Goal: Task Accomplishment & Management: Use online tool/utility

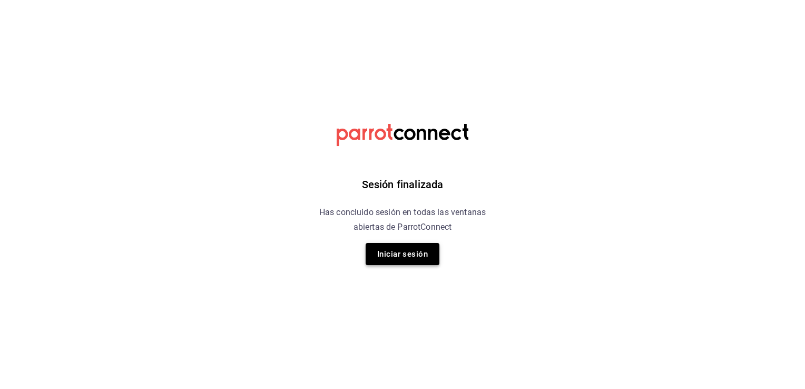
click at [412, 253] on button "Iniciar sesión" at bounding box center [402, 254] width 74 height 22
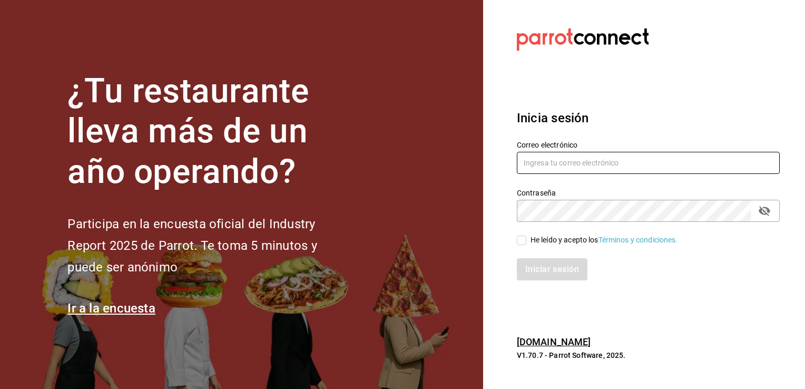
type input "cuerno.cdmx@grupocosteno.com"
click at [520, 241] on input "He leído y acepto los Términos y condiciones." at bounding box center [521, 239] width 9 height 9
checkbox input "true"
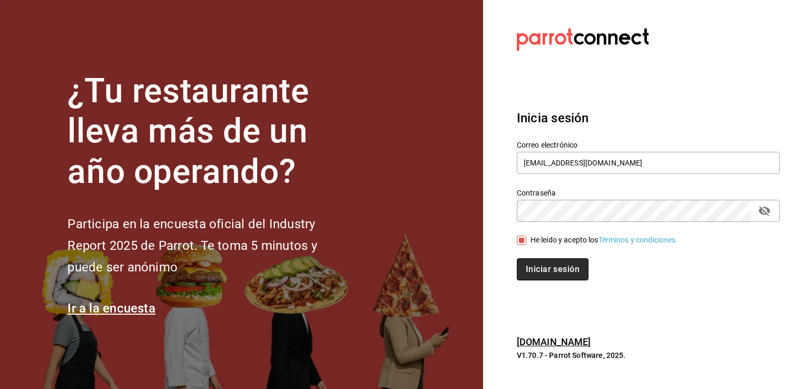
click at [542, 265] on button "Iniciar sesión" at bounding box center [553, 269] width 72 height 22
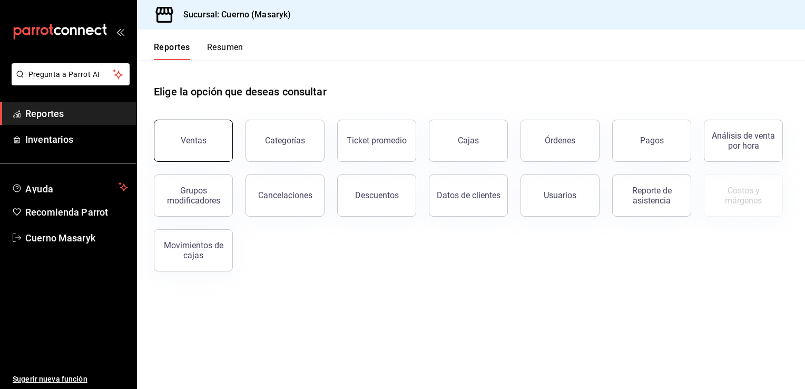
click at [187, 139] on div "Ventas" at bounding box center [194, 140] width 26 height 10
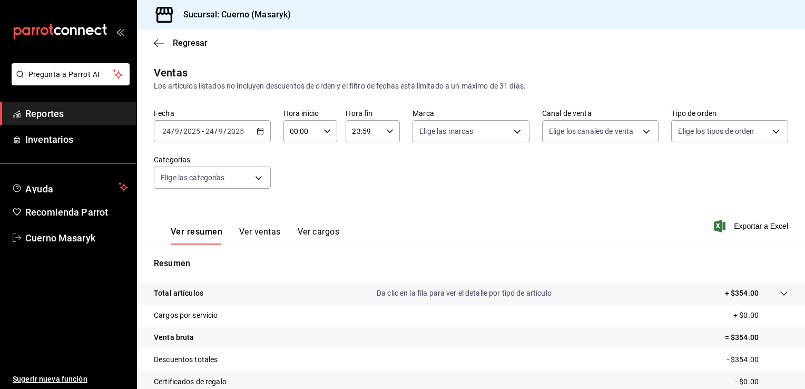
click at [262, 132] on div "[DATE] [DATE] - [DATE] [DATE]" at bounding box center [212, 131] width 117 height 22
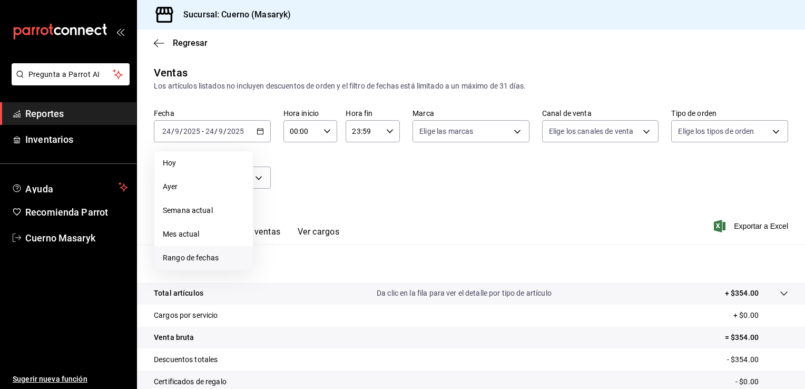
click at [194, 259] on span "Rango de fechas" at bounding box center [204, 257] width 82 height 11
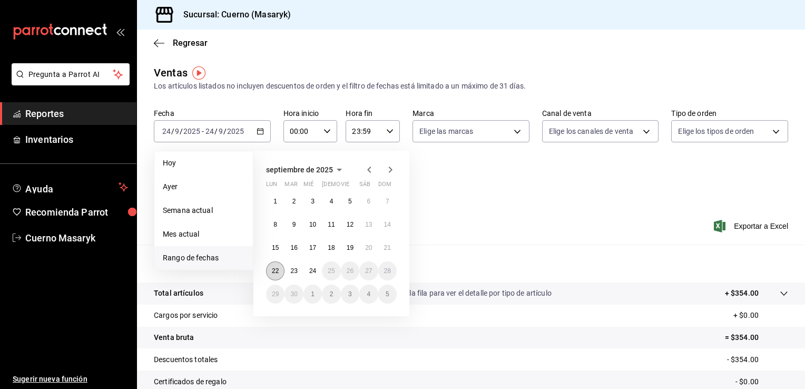
click at [273, 267] on abbr "22" at bounding box center [275, 270] width 7 height 7
click at [309, 271] on abbr "24" at bounding box center [312, 270] width 7 height 7
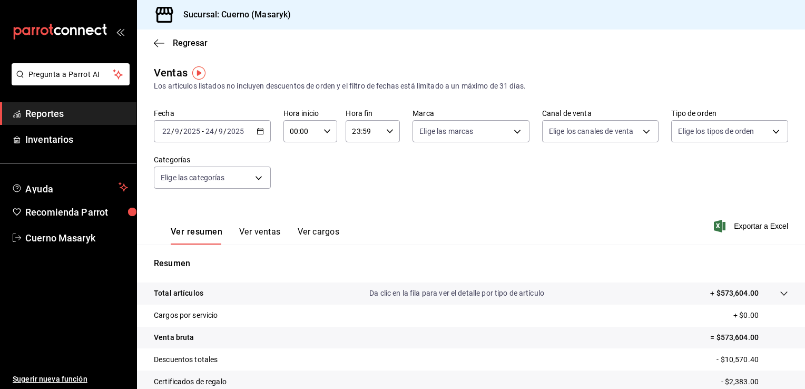
click at [325, 134] on icon "button" at bounding box center [326, 130] width 7 height 7
click at [300, 183] on button "05" at bounding box center [295, 190] width 23 height 21
type input "05:00"
click at [383, 130] on div at bounding box center [402, 194] width 805 height 389
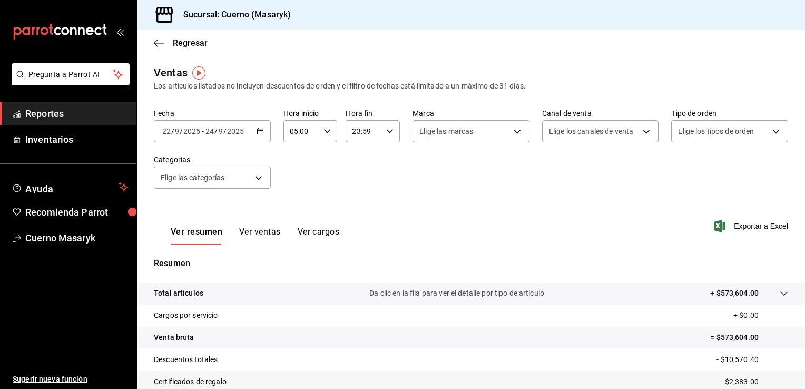
click at [394, 135] on div "23:59 Hora fin" at bounding box center [372, 131] width 54 height 22
click at [352, 214] on span "23" at bounding box center [357, 217] width 10 height 8
click at [508, 138] on div at bounding box center [402, 194] width 805 height 389
click at [510, 136] on body "Pregunta a Parrot AI Reportes Inventarios Ayuda Recomienda Parrot Cuerno Masary…" at bounding box center [402, 194] width 805 height 389
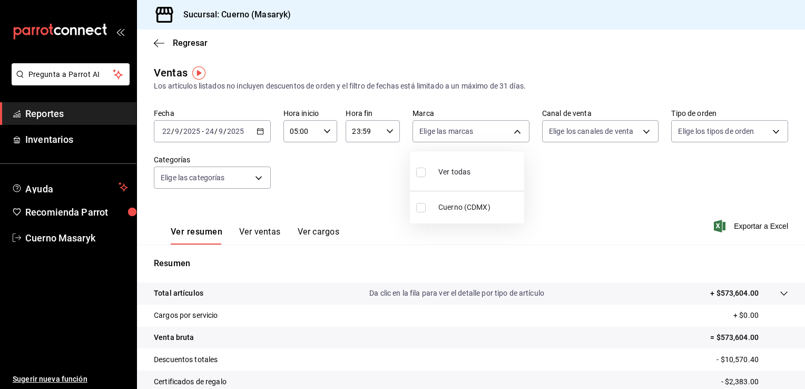
click at [478, 172] on li "Ver todas" at bounding box center [467, 170] width 114 height 31
type input "4ea0d660-02b3-4785-bb88-48b5ef6e196c"
checkbox input "true"
click at [632, 132] on div at bounding box center [402, 194] width 805 height 389
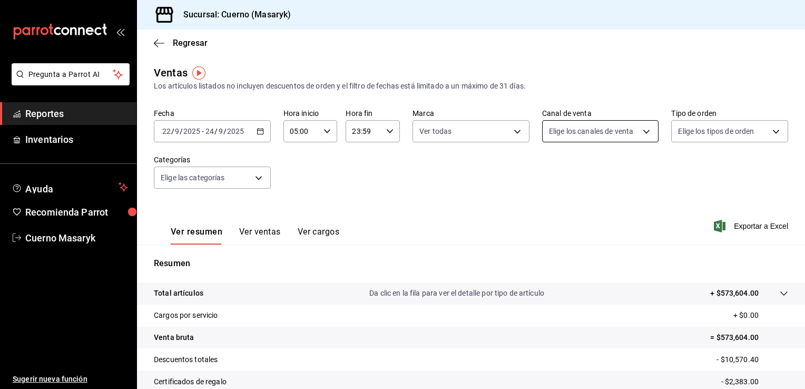
click at [640, 135] on body "Pregunta a Parrot AI Reportes Inventarios Ayuda Recomienda Parrot Cuerno Masary…" at bounding box center [402, 194] width 805 height 389
click at [610, 173] on li "Ver todos" at bounding box center [595, 170] width 114 height 31
type input "PARROT,UBER_EATS,RAPPI,DIDI_FOOD,ONLINE"
checkbox input "true"
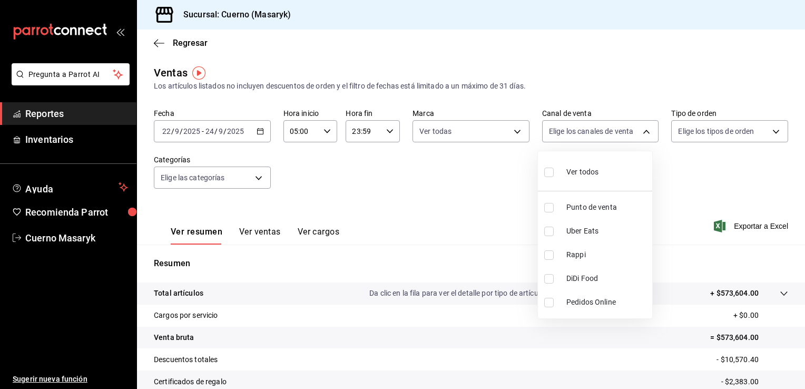
checkbox input "true"
click at [731, 146] on div at bounding box center [402, 194] width 805 height 389
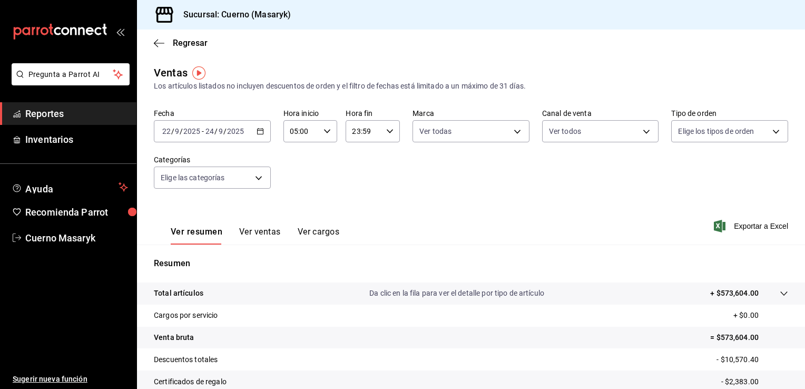
click at [737, 136] on body "Pregunta a Parrot AI Reportes Inventarios Ayuda Recomienda Parrot Cuerno Masary…" at bounding box center [402, 194] width 805 height 389
click at [718, 159] on li "Ver todos" at bounding box center [722, 170] width 114 height 31
type input "d8208262-291b-4595-bbfa-ed1e8660efdb,73ecdc8a-b505-4242-b24a-d5f1595b9b0a,EXTER…"
checkbox input "true"
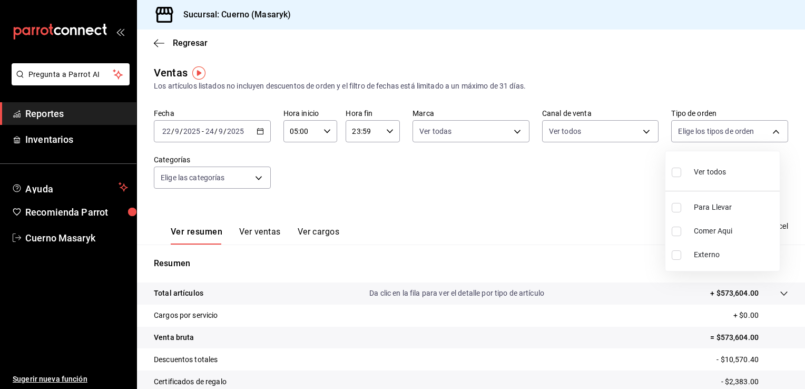
checkbox input "true"
click at [256, 178] on div at bounding box center [402, 194] width 805 height 389
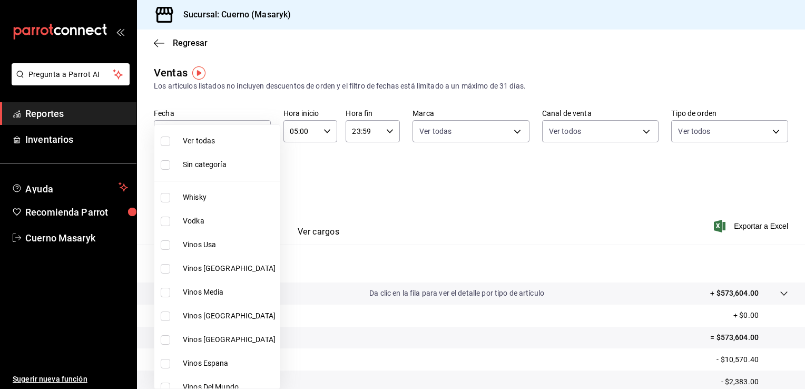
click at [256, 178] on body "Pregunta a Parrot AI Reportes Inventarios Ayuda Recomienda Parrot Cuerno Masary…" at bounding box center [402, 194] width 805 height 389
click at [222, 142] on span "Ver todas" at bounding box center [229, 140] width 93 height 11
type input "c67b51a2-384c-483e-a5be-40afd3eac247,ec1a4520-4a99-4810-921e-4abf40ebc8c6,cd2d5…"
checkbox input "true"
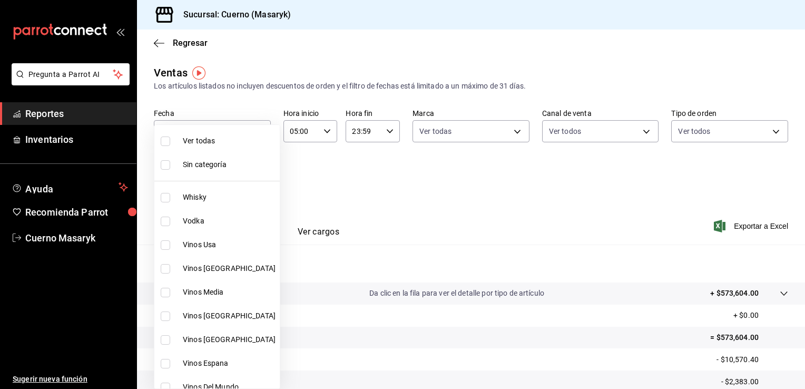
checkbox input "true"
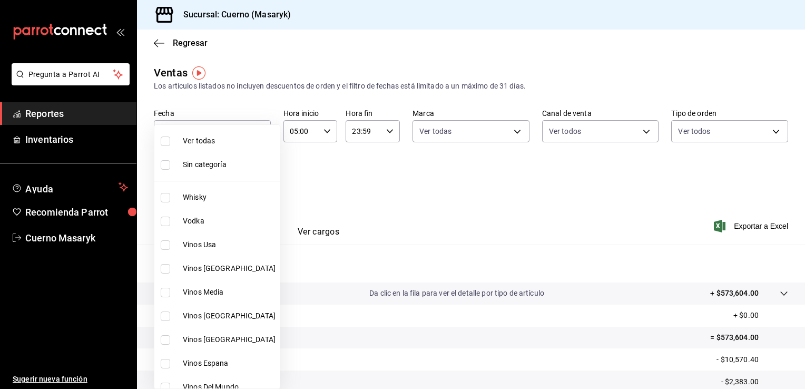
checkbox input "true"
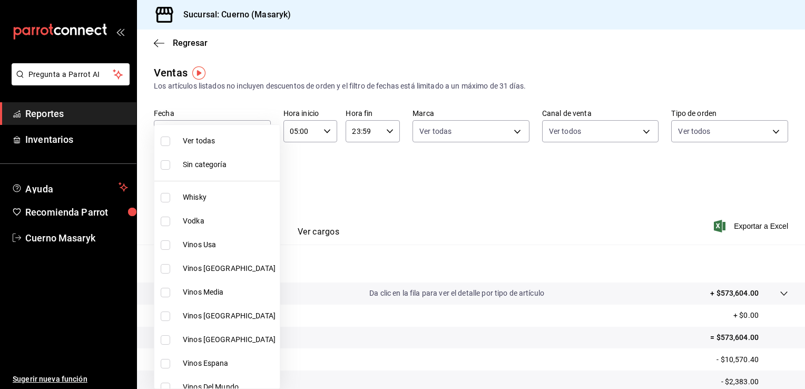
checkbox input "true"
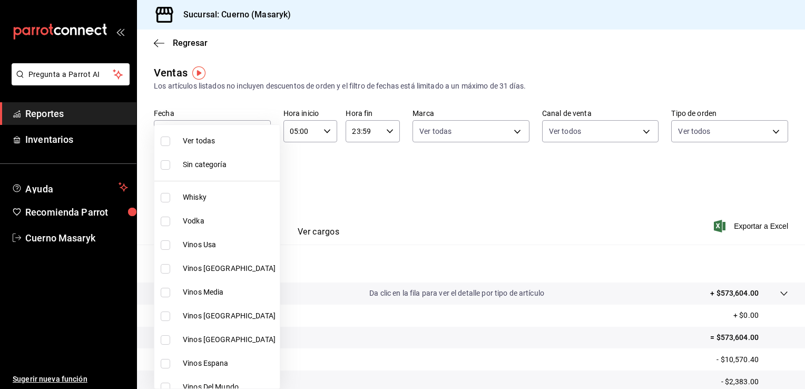
checkbox input "true"
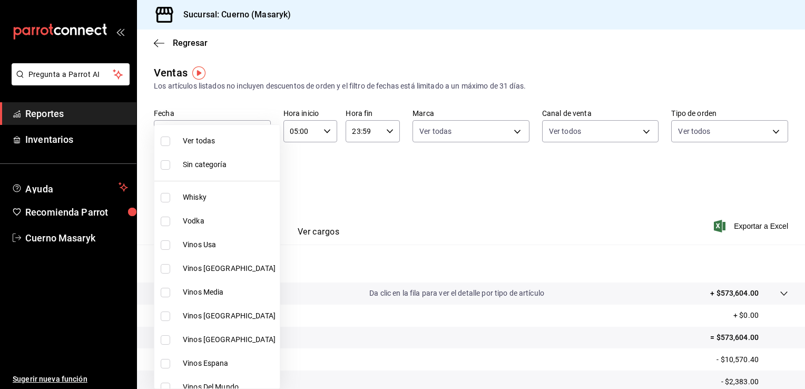
checkbox input "true"
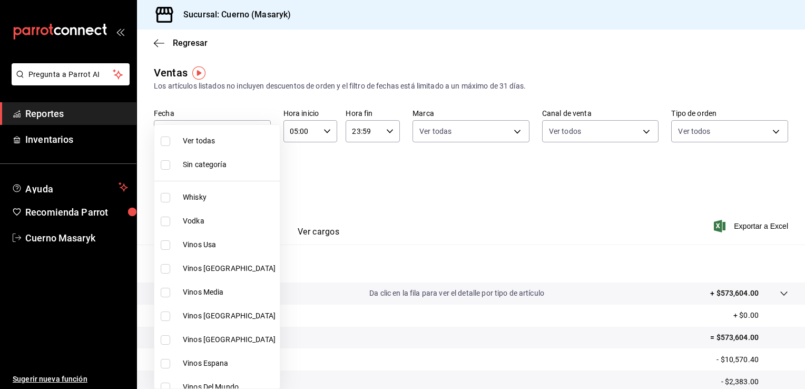
checkbox input "true"
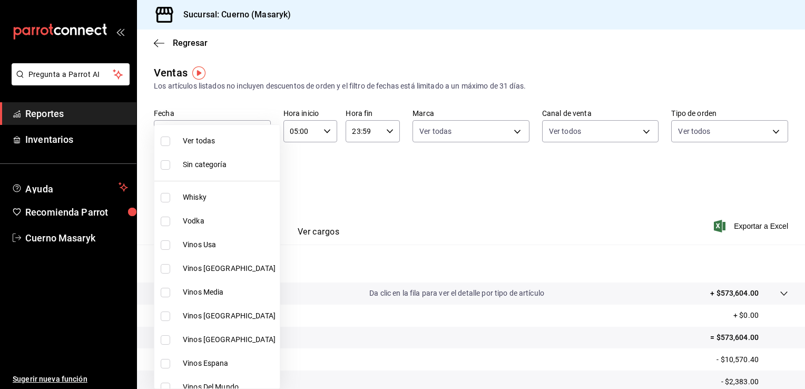
checkbox input "true"
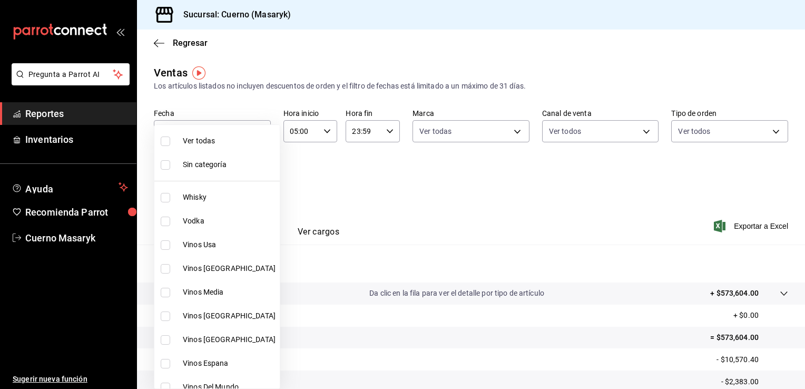
checkbox input "true"
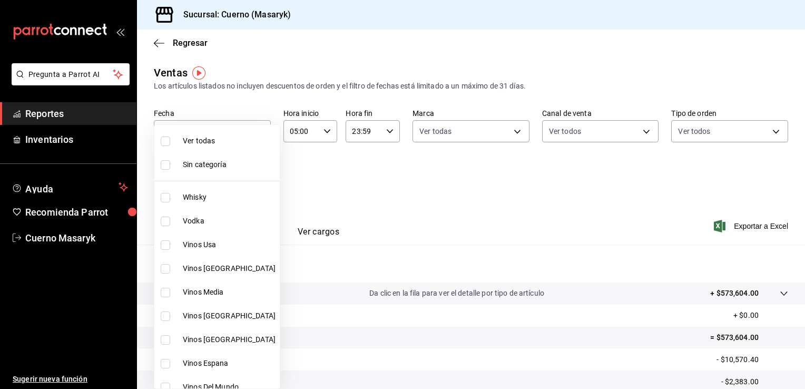
checkbox input "true"
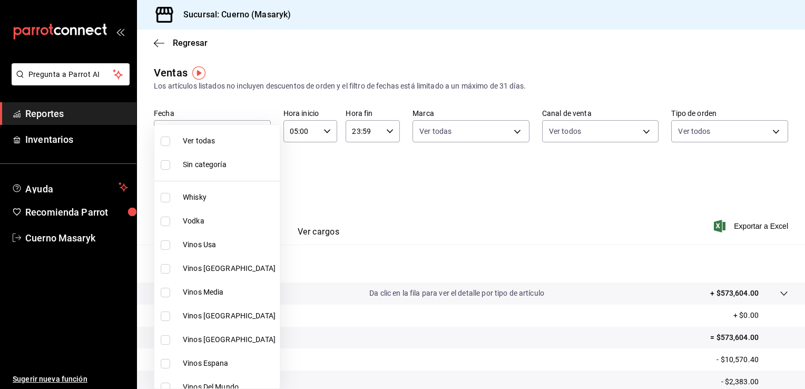
checkbox input "true"
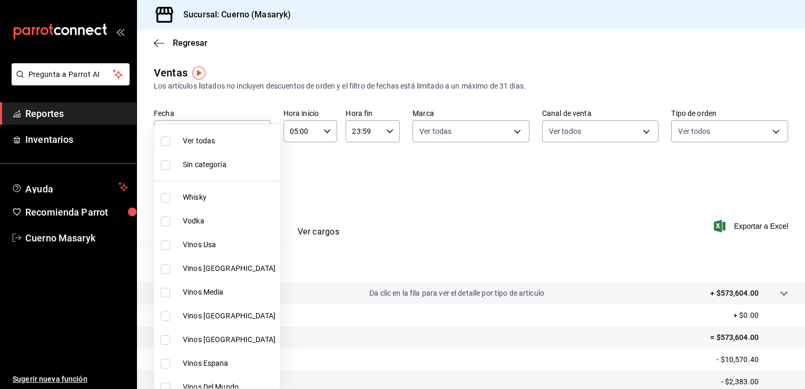
checkbox input "true"
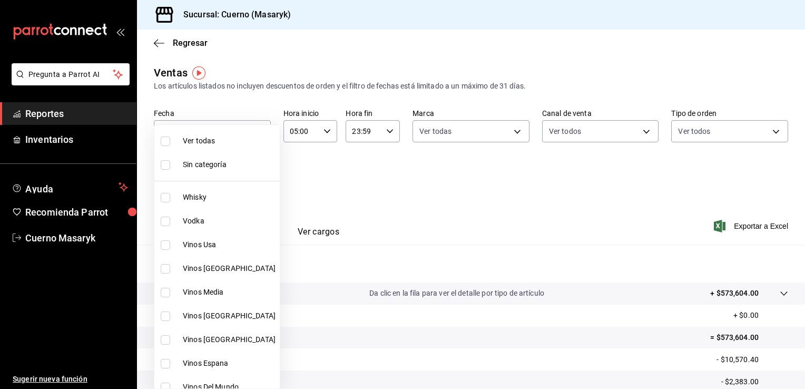
checkbox input "true"
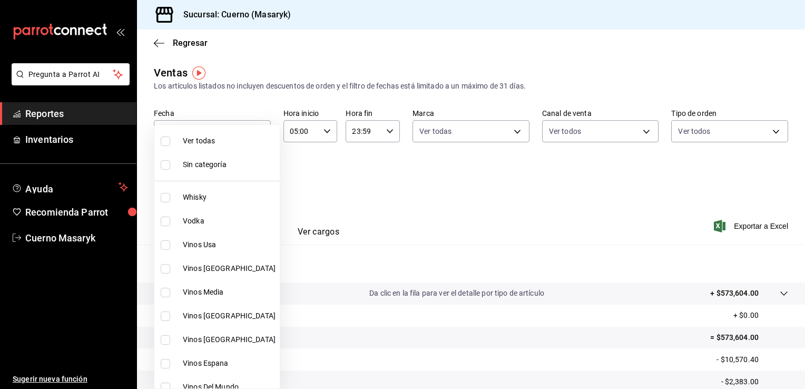
checkbox input "true"
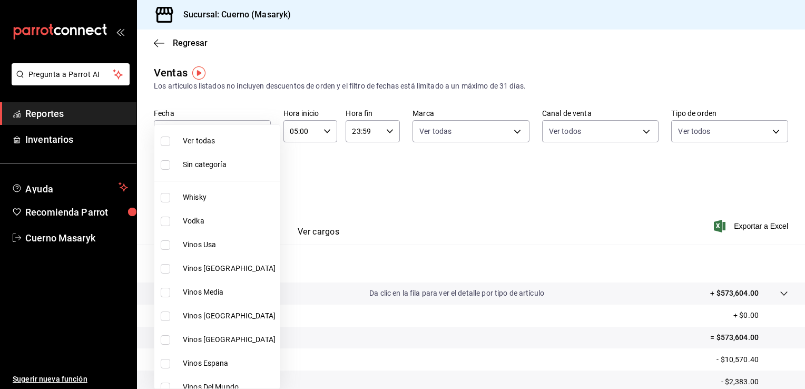
checkbox input "true"
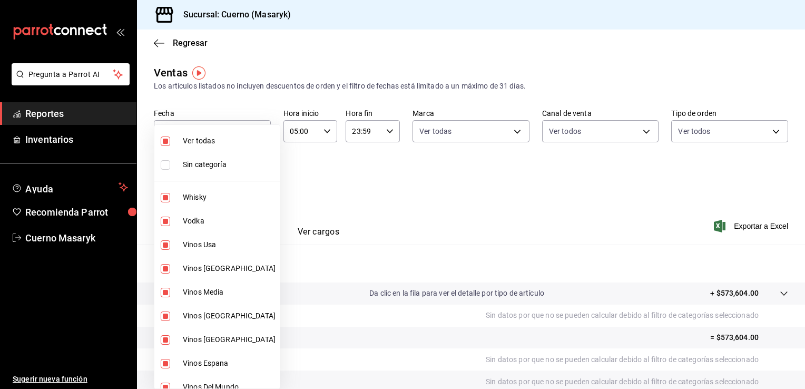
click at [421, 201] on div at bounding box center [402, 194] width 805 height 389
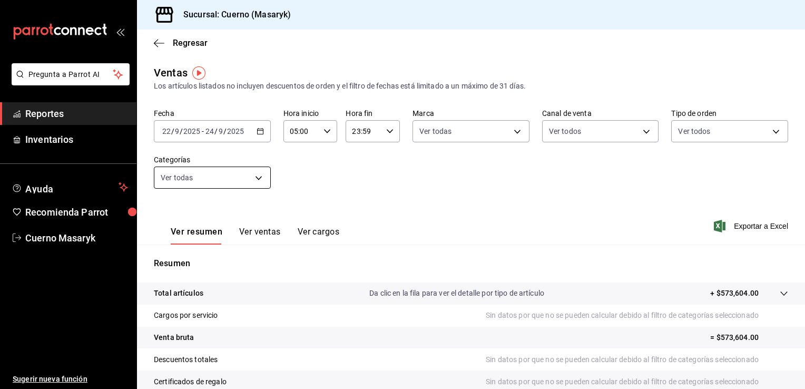
click at [254, 170] on body "Pregunta a Parrot AI Reportes Inventarios Ayuda Recomienda Parrot Cuerno Masary…" at bounding box center [402, 194] width 805 height 389
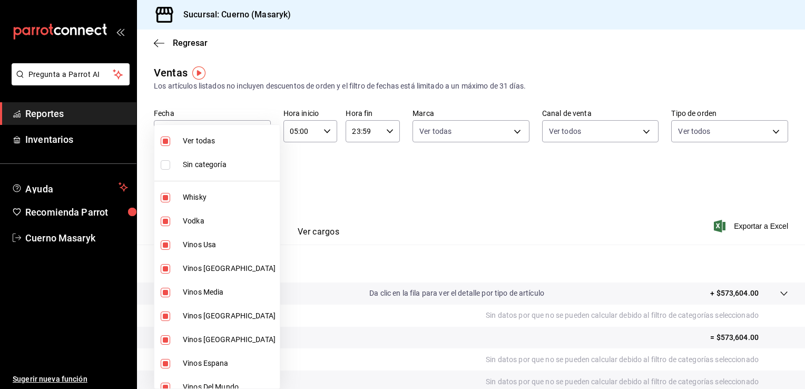
click at [229, 162] on span "Sin categoría" at bounding box center [229, 164] width 93 height 11
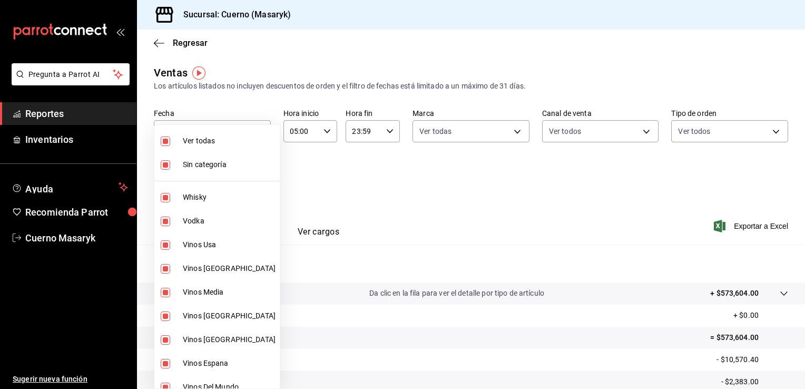
click at [214, 168] on span "Sin categoría" at bounding box center [229, 164] width 93 height 11
checkbox input "false"
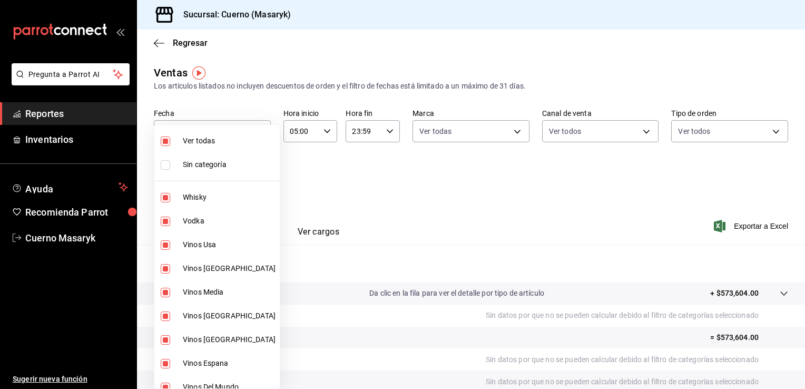
click at [442, 197] on div at bounding box center [402, 194] width 805 height 389
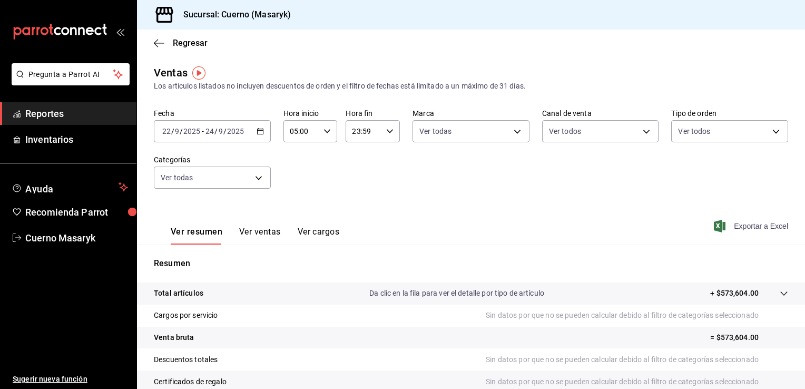
click at [756, 226] on span "Exportar a Excel" at bounding box center [752, 226] width 72 height 13
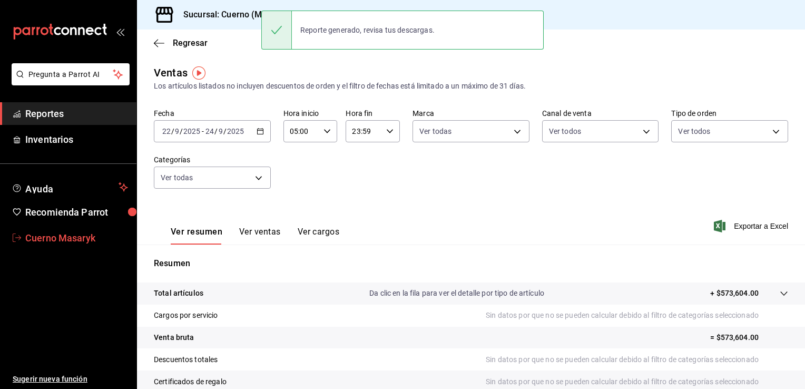
click at [85, 240] on span "Cuerno Masaryk" at bounding box center [76, 238] width 103 height 14
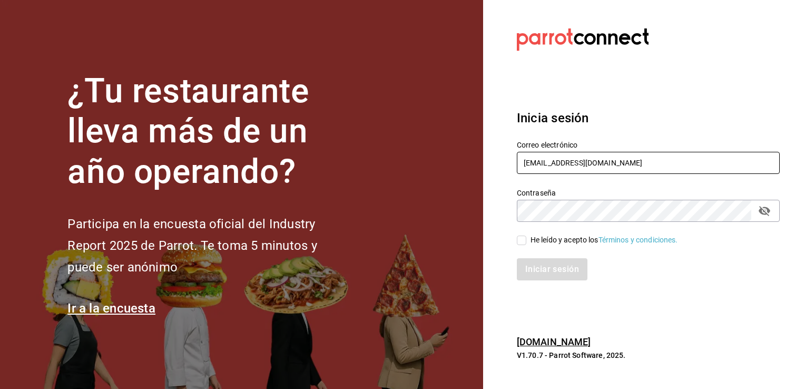
click at [698, 161] on input "[EMAIL_ADDRESS][DOMAIN_NAME]" at bounding box center [648, 163] width 263 height 22
type input "[EMAIL_ADDRESS][DOMAIN_NAME]"
click at [522, 237] on input "He leído y acepto los Términos y condiciones." at bounding box center [521, 239] width 9 height 9
checkbox input "true"
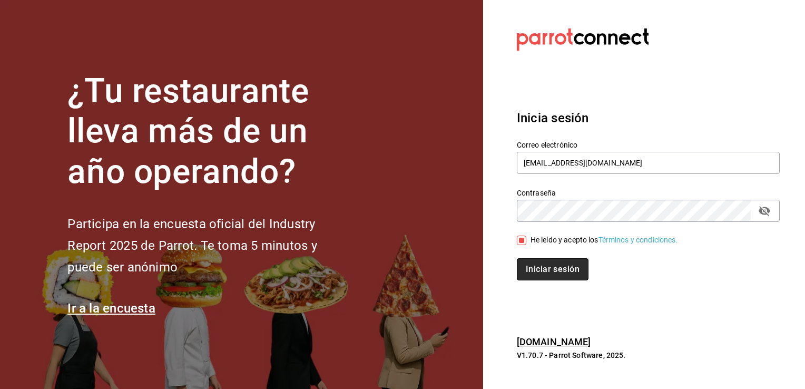
click at [554, 275] on button "Iniciar sesión" at bounding box center [553, 269] width 72 height 22
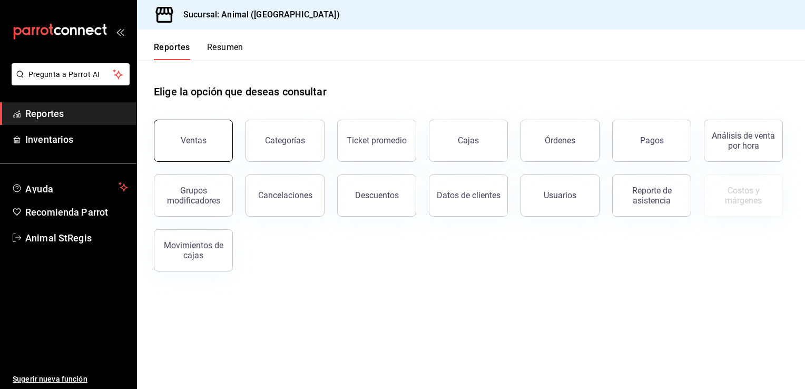
click at [194, 141] on div "Ventas" at bounding box center [194, 140] width 26 height 10
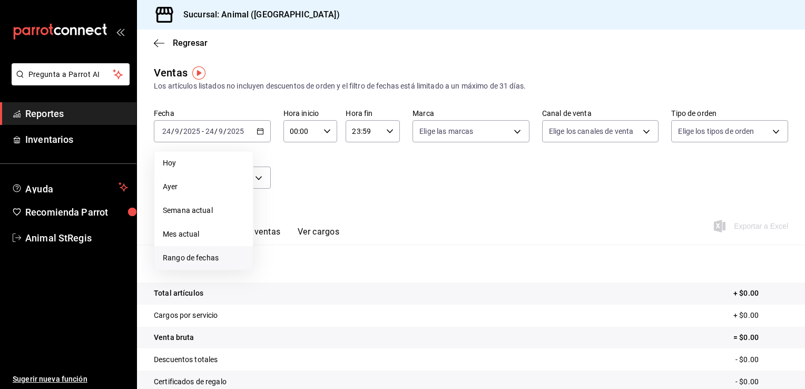
click at [210, 252] on span "Rango de fechas" at bounding box center [204, 257] width 82 height 11
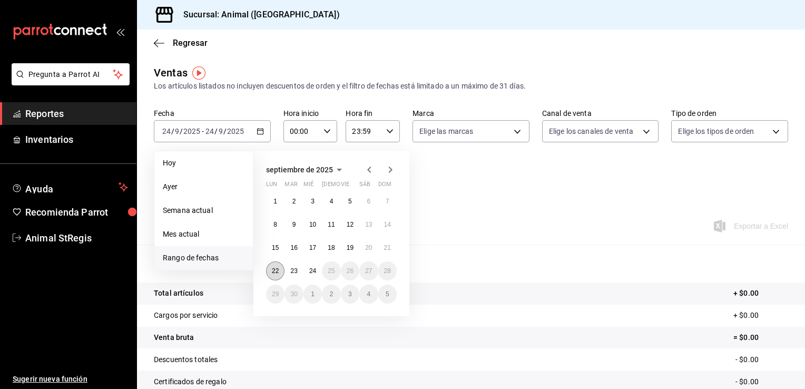
click at [275, 275] on button "22" at bounding box center [275, 270] width 18 height 19
click at [315, 274] on button "24" at bounding box center [312, 270] width 18 height 19
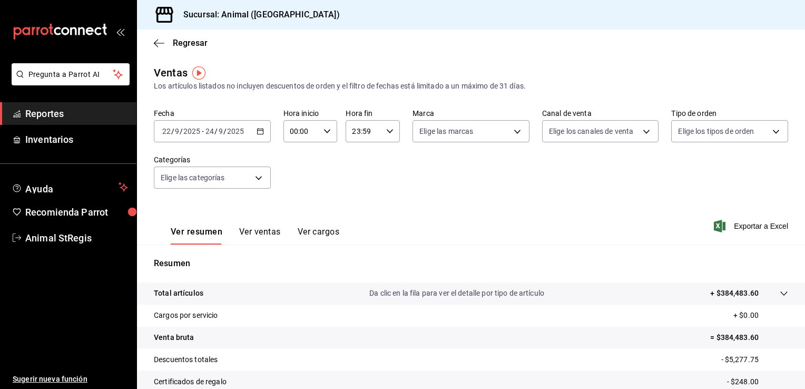
click at [333, 133] on div "00:00 Hora inicio" at bounding box center [310, 131] width 54 height 22
click at [291, 197] on span "05" at bounding box center [295, 196] width 10 height 8
type input "05:00"
click at [384, 132] on div at bounding box center [402, 194] width 805 height 389
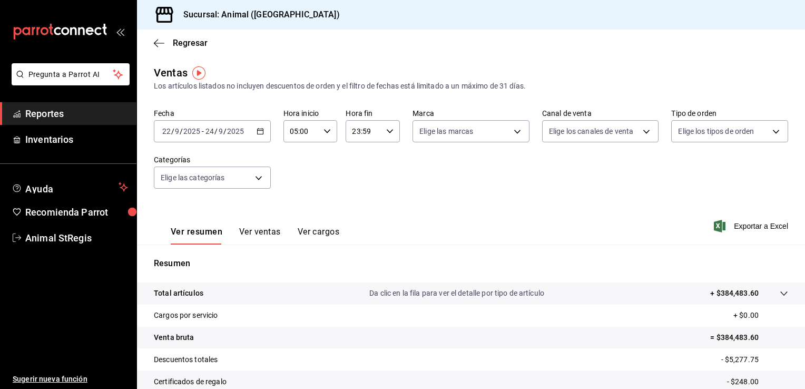
click at [388, 134] on icon "button" at bounding box center [389, 130] width 7 height 7
click at [465, 207] on div at bounding box center [402, 194] width 805 height 389
click at [516, 135] on body "Pregunta a Parrot AI Reportes Inventarios Ayuda Recomienda Parrot Animal StRegi…" at bounding box center [402, 194] width 805 height 389
click at [475, 207] on span "Animal ([GEOGRAPHIC_DATA])" at bounding box center [489, 207] width 102 height 11
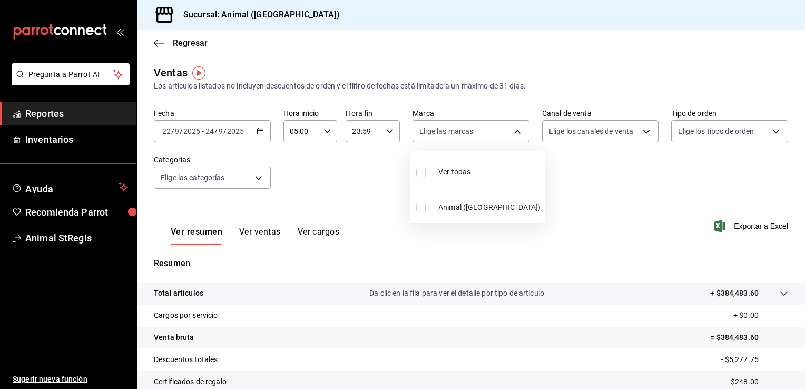
type input "3f39fcdc-c8c4-4fff-883a-47b345d9391c"
checkbox input "true"
click at [613, 137] on div at bounding box center [402, 194] width 805 height 389
click at [620, 132] on body "Pregunta a Parrot AI Reportes Inventarios Ayuda Recomienda Parrot Animal StRegi…" at bounding box center [402, 194] width 805 height 389
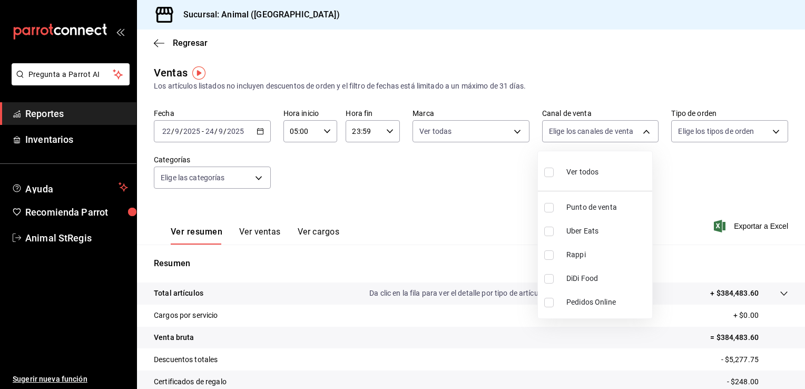
click at [603, 176] on li "Ver todos" at bounding box center [595, 170] width 114 height 31
type input "PARROT,UBER_EATS,RAPPI,DIDI_FOOD,ONLINE"
checkbox input "true"
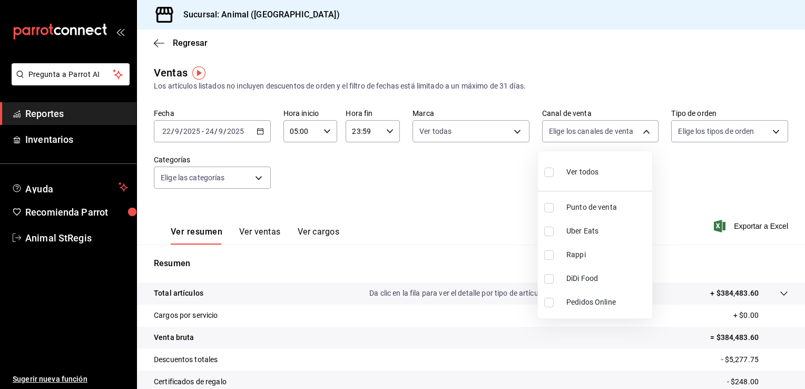
checkbox input "true"
click at [711, 129] on div at bounding box center [402, 194] width 805 height 389
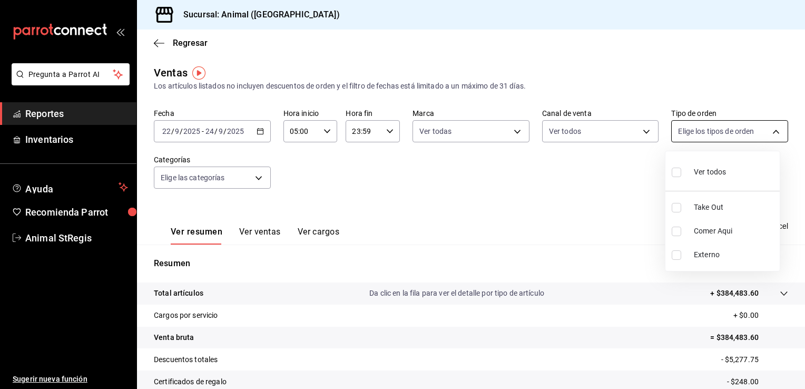
click at [722, 129] on body "Pregunta a Parrot AI Reportes Inventarios Ayuda Recomienda Parrot Animal StRegi…" at bounding box center [402, 194] width 805 height 389
click at [714, 163] on div "Ver todos" at bounding box center [698, 171] width 54 height 23
type input "3f245141-8cb2-4099-bf0f-bc16ed99609a,be50bec9-a7ef-41cc-9154-7015b9ad380c,EXTER…"
checkbox input "true"
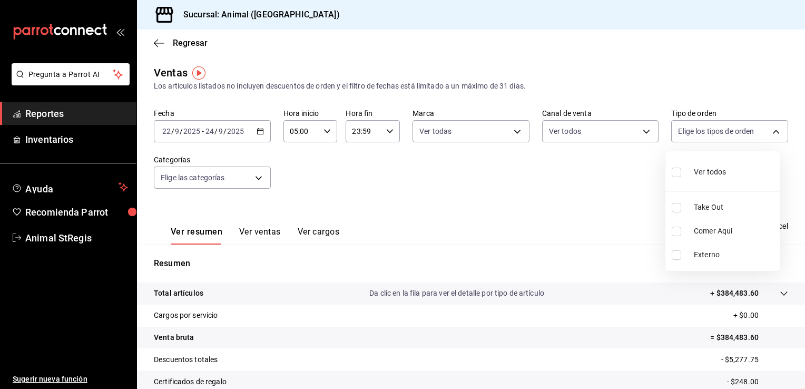
checkbox input "true"
click at [257, 178] on div at bounding box center [402, 194] width 805 height 389
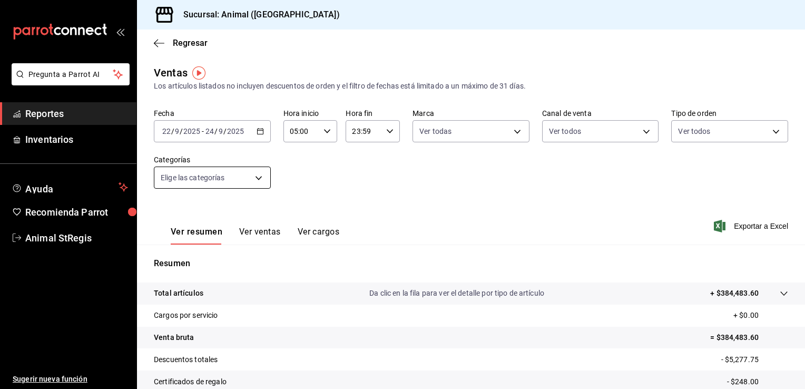
click at [255, 175] on body "Pregunta a Parrot AI Reportes Inventarios Ayuda Recomienda Parrot Animal StRegi…" at bounding box center [402, 194] width 805 height 389
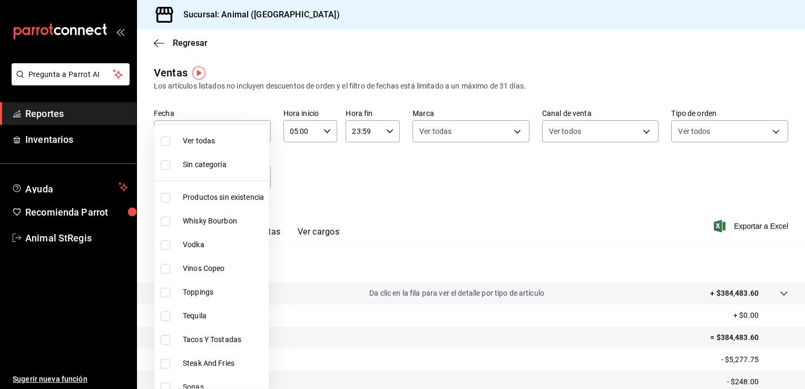
click at [247, 141] on span "Ver todas" at bounding box center [224, 140] width 82 height 11
type input "ab590da7-d0c4-47a8-ac4f-44aecaaca930,928f1d8c-49b4-4cad-a5c8-35f7885dcb7c,2440b…"
checkbox input "true"
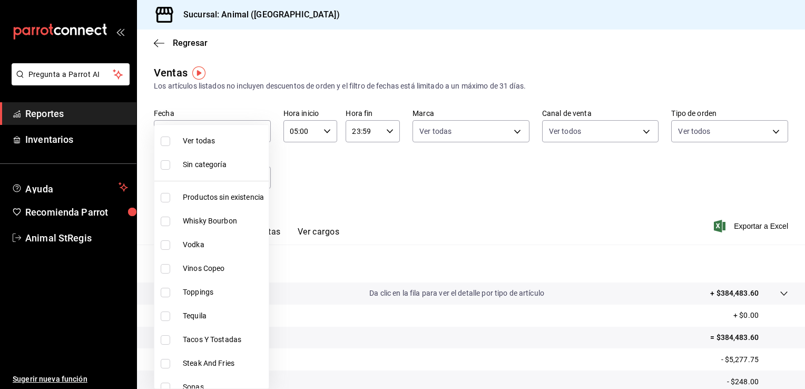
checkbox input "true"
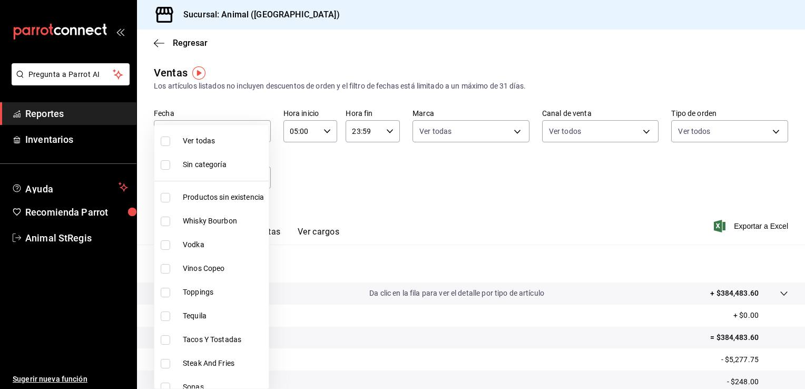
checkbox input "true"
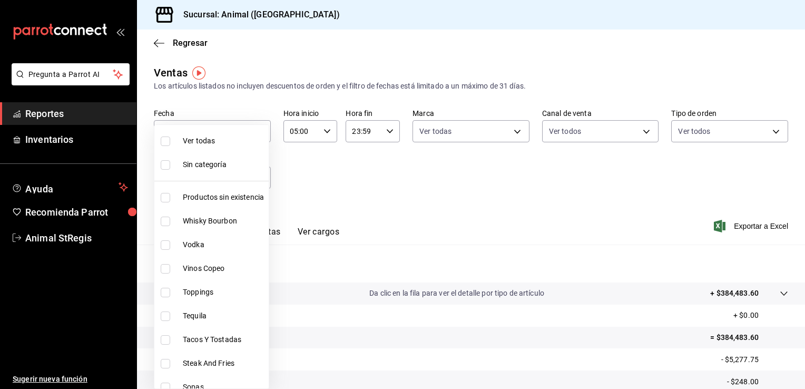
checkbox input "true"
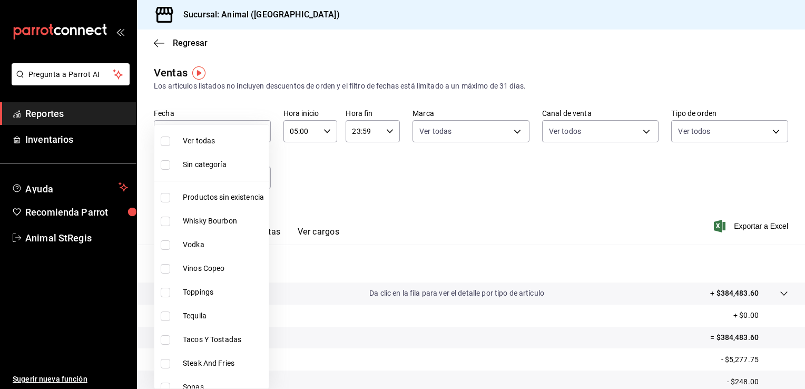
checkbox input "true"
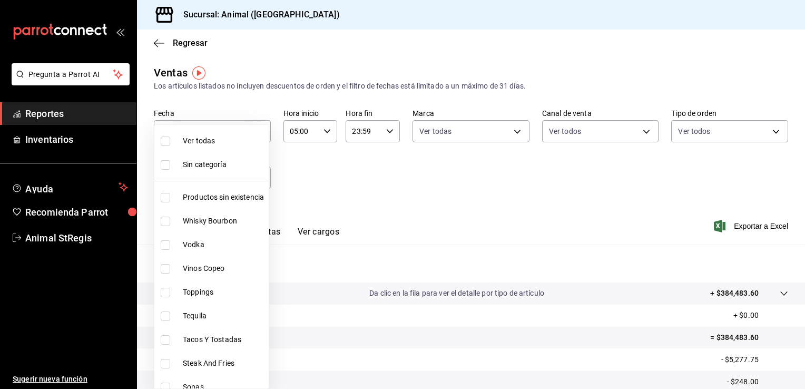
checkbox input "true"
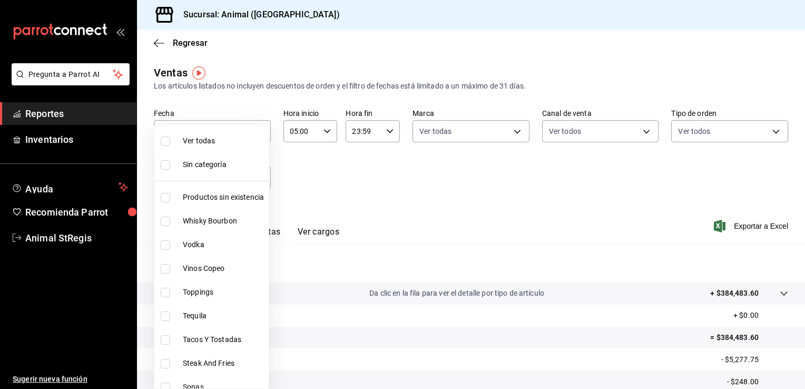
checkbox input "true"
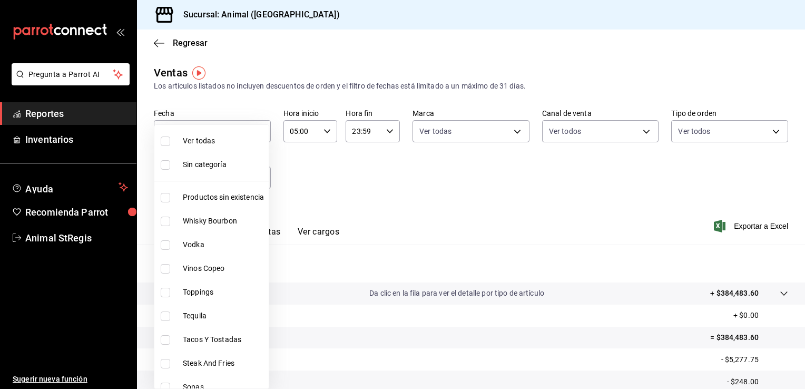
checkbox input "true"
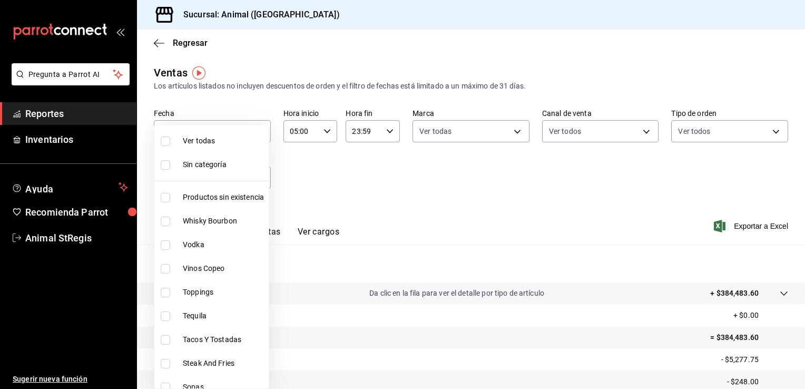
checkbox input "true"
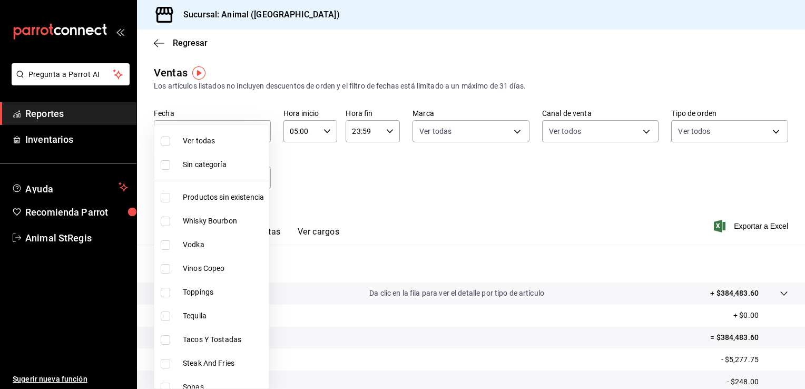
checkbox input "true"
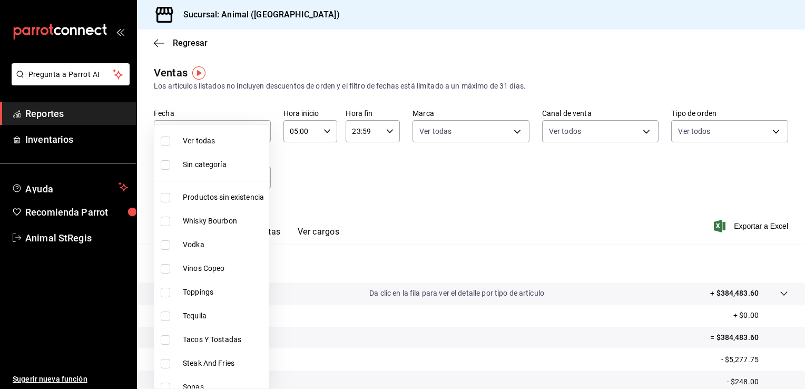
checkbox input "true"
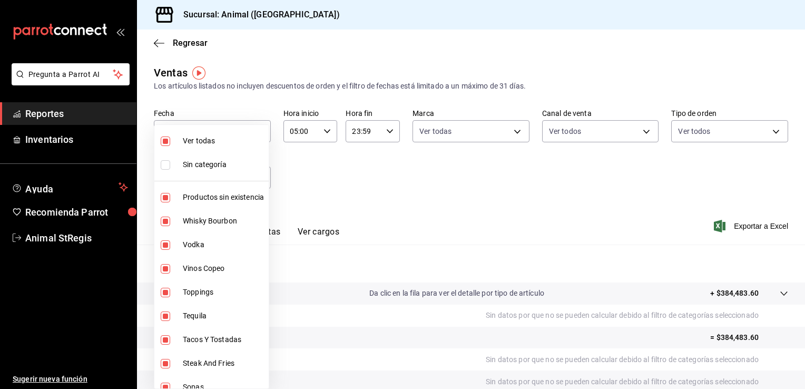
click at [668, 207] on div at bounding box center [402, 194] width 805 height 389
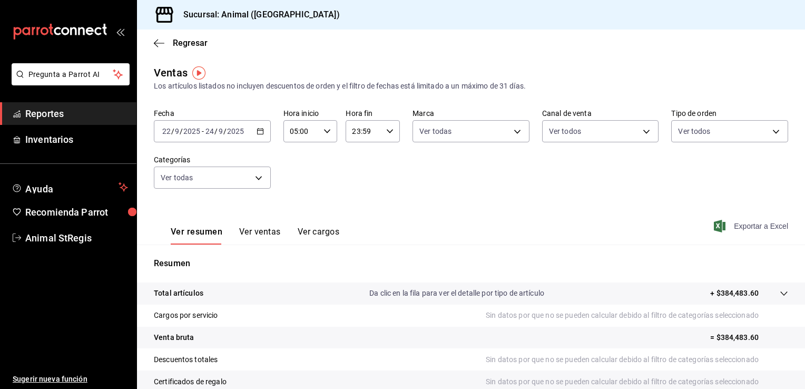
click at [751, 229] on span "Exportar a Excel" at bounding box center [752, 226] width 72 height 13
